Goal: Task Accomplishment & Management: Manage account settings

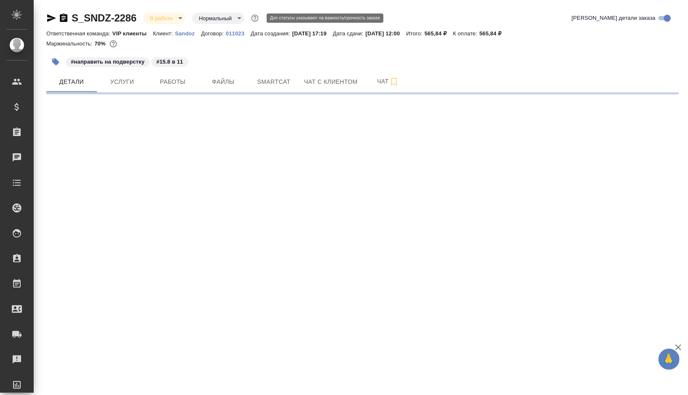
select select "RU"
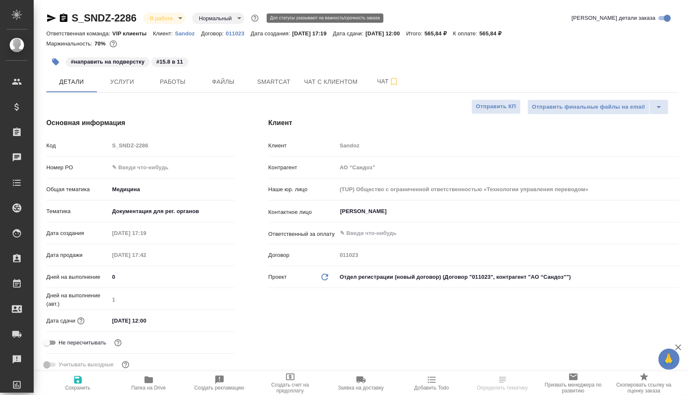
type textarea "x"
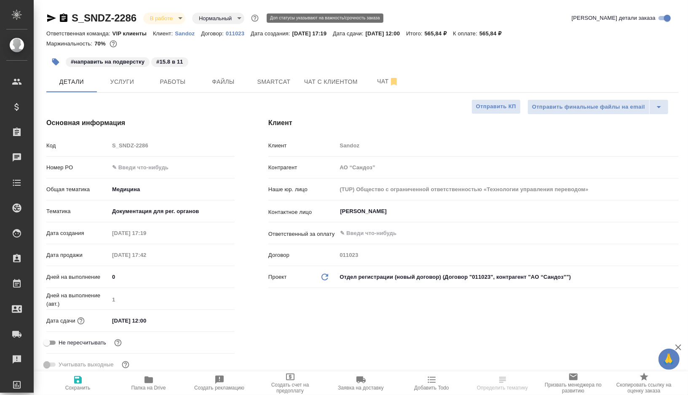
type textarea "x"
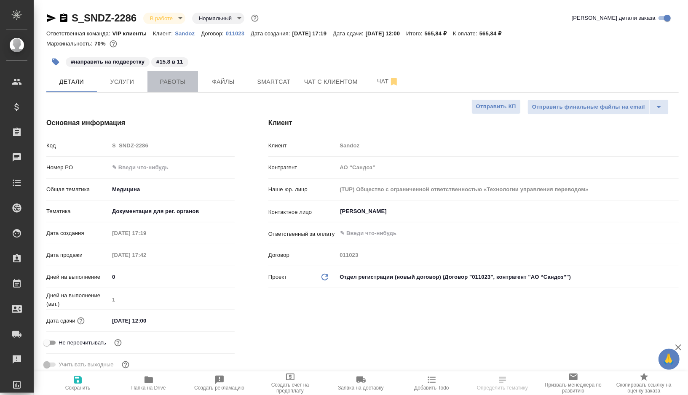
click at [171, 86] on span "Работы" at bounding box center [173, 82] width 40 height 11
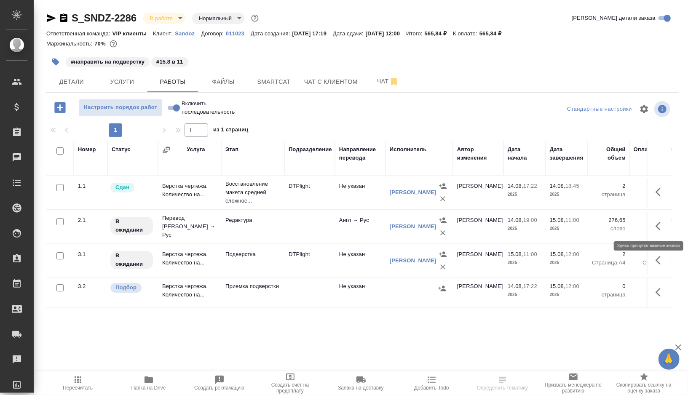
click at [659, 225] on icon "button" at bounding box center [661, 226] width 10 height 10
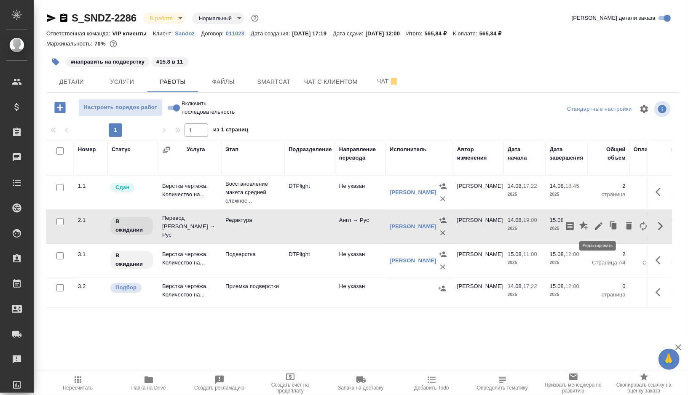
click at [596, 226] on icon "button" at bounding box center [599, 226] width 8 height 8
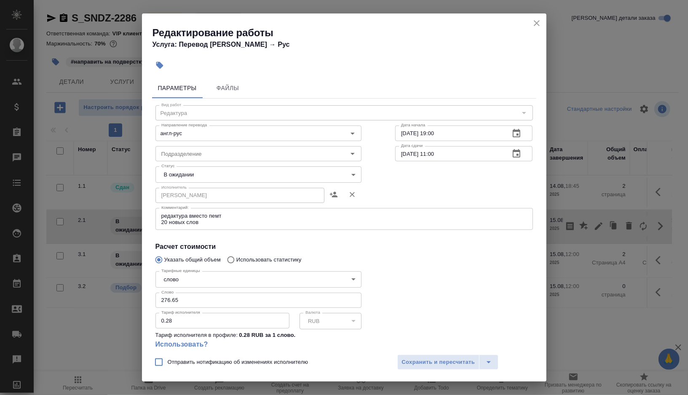
click at [335, 169] on body "🙏 .cls-1 fill:#fff; AWATERA [PERSON_NAME] Спецификации Заказы 0 Чаты Todo Проек…" at bounding box center [344, 197] width 688 height 395
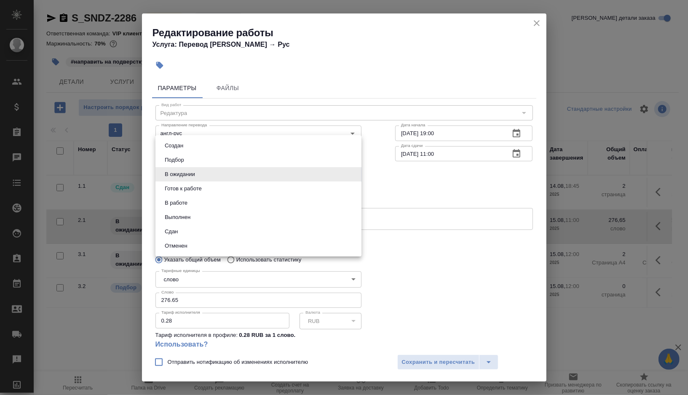
click at [203, 190] on button "Готов к работе" at bounding box center [183, 188] width 42 height 9
type input "readyForWork"
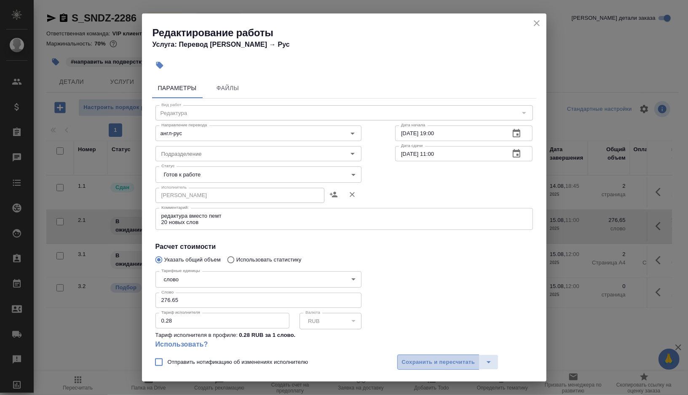
click at [412, 361] on span "Сохранить и пересчитать" at bounding box center [438, 363] width 73 height 10
